Goal: Use online tool/utility: Use online tool/utility

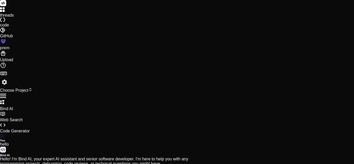
type textarea "// async and await,Promise, callback,synchronous,Asynchronous"
type textarea "x"
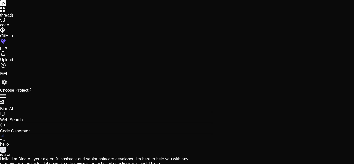
type textarea "//async and await,Promise, callback,synchronous,Asynchronous"
type textarea "x"
type textarea "/async and await,Promise, callback,synchronous,Asynchronous"
type textarea "x"
type textarea "async and await,Promise, callback,synchronous,Asynchronous"
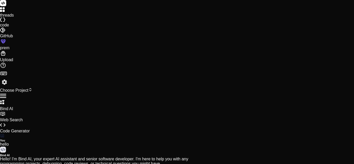
type textarea "x"
type textarea "."
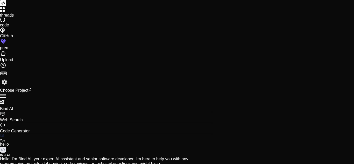
type textarea "x"
type textarea ".."
type textarea "x"
type textarea "..."
type textarea "x"
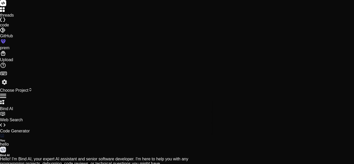
type textarea "...."
type textarea "x"
type textarea "....."
type textarea "x"
type textarea "......"
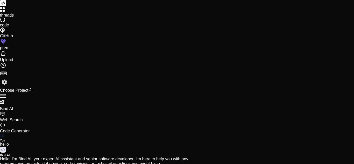
type textarea "x"
type textarea "......."
type textarea "x"
type textarea "........"
type textarea "x"
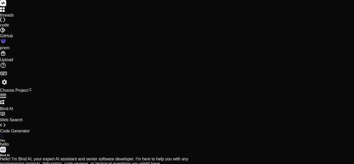
type textarea "........."
type textarea "x"
type textarea ".........."
type textarea "x"
type textarea "..........."
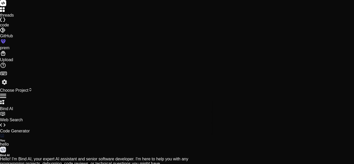
type textarea "x"
type textarea "............"
type textarea "x"
type textarea "............."
type textarea "x"
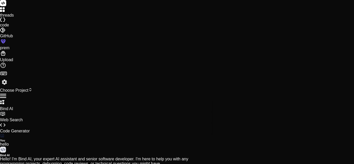
type textarea ".............."
type textarea "x"
type textarea "..............."
type textarea "x"
type textarea "................"
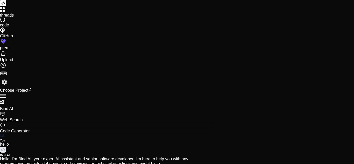
type textarea "x"
type textarea "................."
type textarea "x"
type textarea ".................."
type textarea "x"
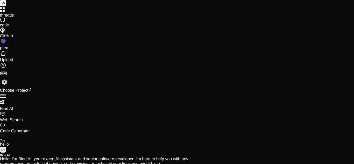
type textarea "..................."
type textarea "x"
type textarea "...................."
type textarea "x"
type textarea "....................."
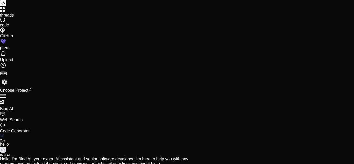
type textarea "x"
type textarea "......................"
type textarea "x"
type textarea "......................."
type textarea "x"
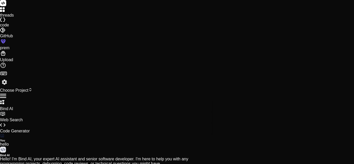
type textarea "........................"
type textarea "x"
type textarea "........................."
type textarea "x"
type textarea ".........................."
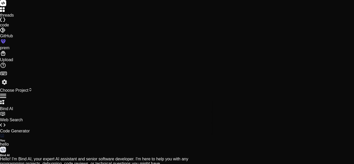
type textarea "x"
type textarea "..........................."
type textarea "x"
type textarea "............................"
type textarea "x"
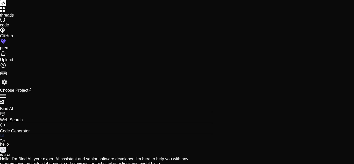
type textarea "............................."
type textarea "x"
type textarea ".............................."
type textarea "x"
type textarea "..............................."
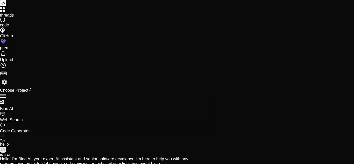
type textarea "x"
type textarea "................................"
type textarea "x"
type textarea "................................."
type textarea "x"
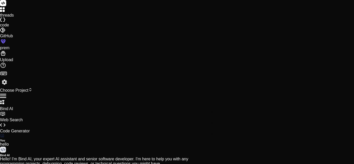
type textarea ".................................."
type textarea "x"
type textarea "..................................."
type textarea "x"
type textarea "...................................."
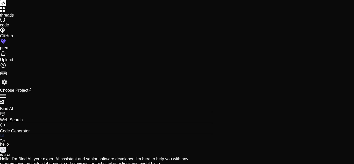
type textarea "x"
type textarea "....................................."
type textarea "x"
type textarea "......................................"
type textarea "x"
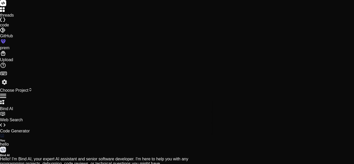
type textarea "......................................."
type textarea "x"
type textarea "........................................"
type textarea "x"
type textarea "........................................."
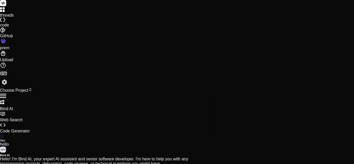
type textarea "x"
type textarea ".........................................."
type textarea "x"
type textarea "..........................................."
type textarea "x"
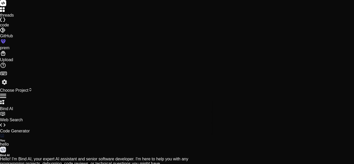
type textarea "............................................"
type textarea "x"
type textarea "............................................."
type textarea "x"
type textarea ".............................................."
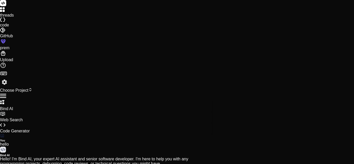
type textarea "x"
type textarea "..............................................."
type textarea "x"
type textarea "................................................"
type textarea "x"
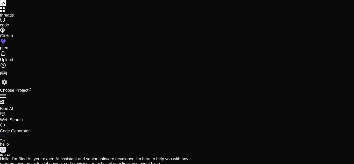
type textarea "................................................."
type textarea "x"
type textarea ".................................................."
type textarea "x"
type textarea "..................................................."
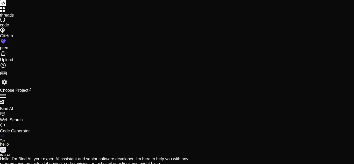
type textarea "x"
type textarea "...................................................."
type textarea "x"
type textarea "....................................................."
type textarea "x"
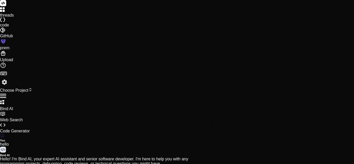
type textarea "......................................................"
type textarea "x"
type textarea "......................................................."
type textarea "x"
type textarea "........................................................"
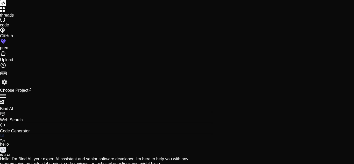
type textarea "x"
type textarea "........................................................."
type textarea "x"
type textarea ".........................................................."
type textarea "x"
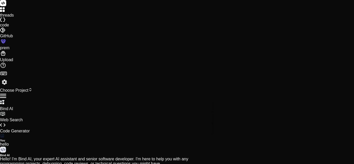
type textarea "..........................................................."
type textarea "x"
type textarea "............................................................"
type textarea "x"
type textarea "............................................................."
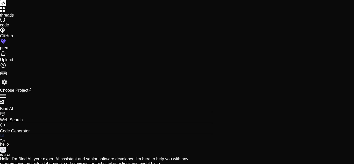
type textarea "x"
type textarea ".............................................................."
type textarea "x"
type textarea "..............................................................."
type textarea "x"
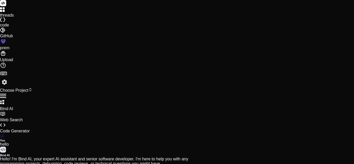
type textarea "................................................................"
type textarea "x"
type textarea "................................................................."
type textarea "x"
type textarea ".................................................................."
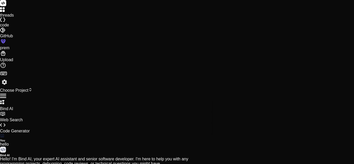
type textarea "x"
type textarea "..................................................................."
type textarea "x"
type textarea "...................................................................."
type textarea "x"
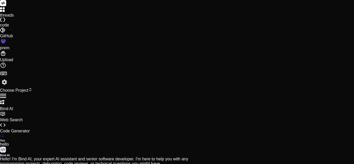
type textarea "....................................................................."
type textarea "x"
type textarea "...................................................................."
type textarea "x"
type textarea "..................................................................."
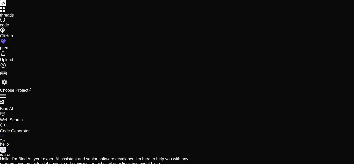
type textarea "x"
type textarea ".................................................................."
type textarea "x"
type textarea "................................................................."
type textarea "x"
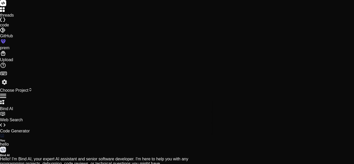
type textarea "................................................................"
type textarea "x"
type textarea "..............................................................."
type textarea "x"
type textarea ".............................................................."
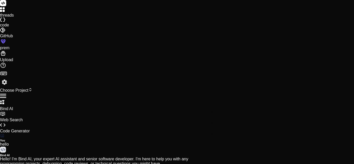
type textarea "x"
type textarea "............................................................."
type textarea "x"
type textarea "............................................................"
type textarea "x"
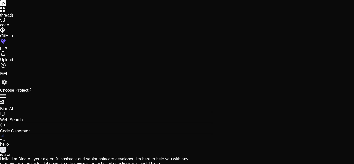
type textarea "..........................................................."
type textarea "x"
type textarea ".........................................................."
type textarea "x"
type textarea "........................................................."
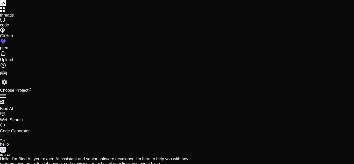
type textarea "x"
type textarea "........................................................"
type textarea "x"
type textarea "......................................................."
type textarea "x"
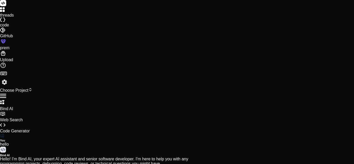
type textarea "......................................................"
type textarea "x"
type textarea "....................................................."
type textarea "x"
type textarea "...................................................."
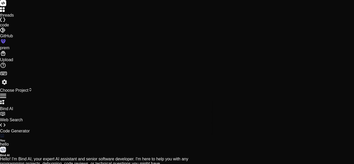
type textarea "x"
type textarea "..................................................."
type textarea "x"
type textarea ".................................................."
type textarea "x"
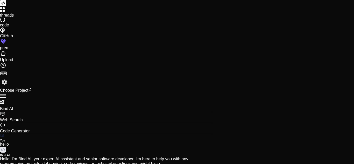
type textarea "................................................."
type textarea "x"
type textarea "................................................"
type textarea "x"
type textarea "..............................................."
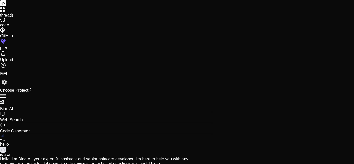
type textarea "x"
type textarea ".............................................."
type textarea "x"
type textarea "............................................."
type textarea "x"
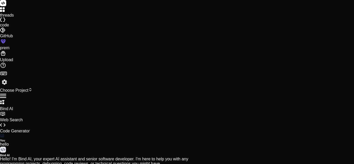
type textarea "............................................"
type textarea "x"
type textarea "..........................................."
type textarea "x"
